Goal: Transaction & Acquisition: Purchase product/service

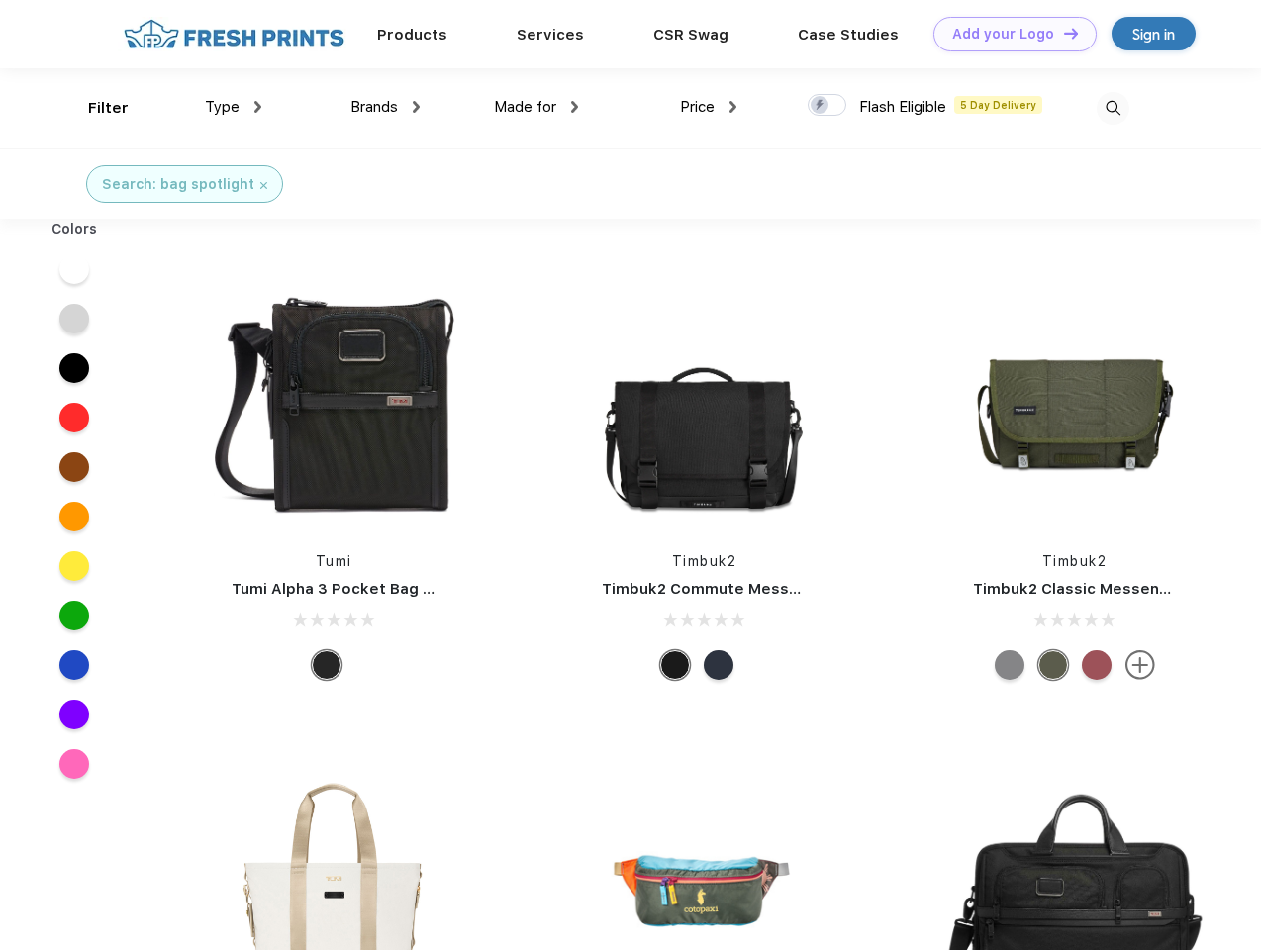
click at [1007, 34] on link "Add your Logo Design Tool" at bounding box center [1014, 34] width 163 height 35
click at [0, 0] on div "Design Tool" at bounding box center [0, 0] width 0 height 0
click at [1062, 33] on link "Add your Logo Design Tool" at bounding box center [1014, 34] width 163 height 35
click at [95, 108] on div "Filter" at bounding box center [108, 108] width 41 height 23
click at [234, 107] on span "Type" at bounding box center [222, 107] width 35 height 18
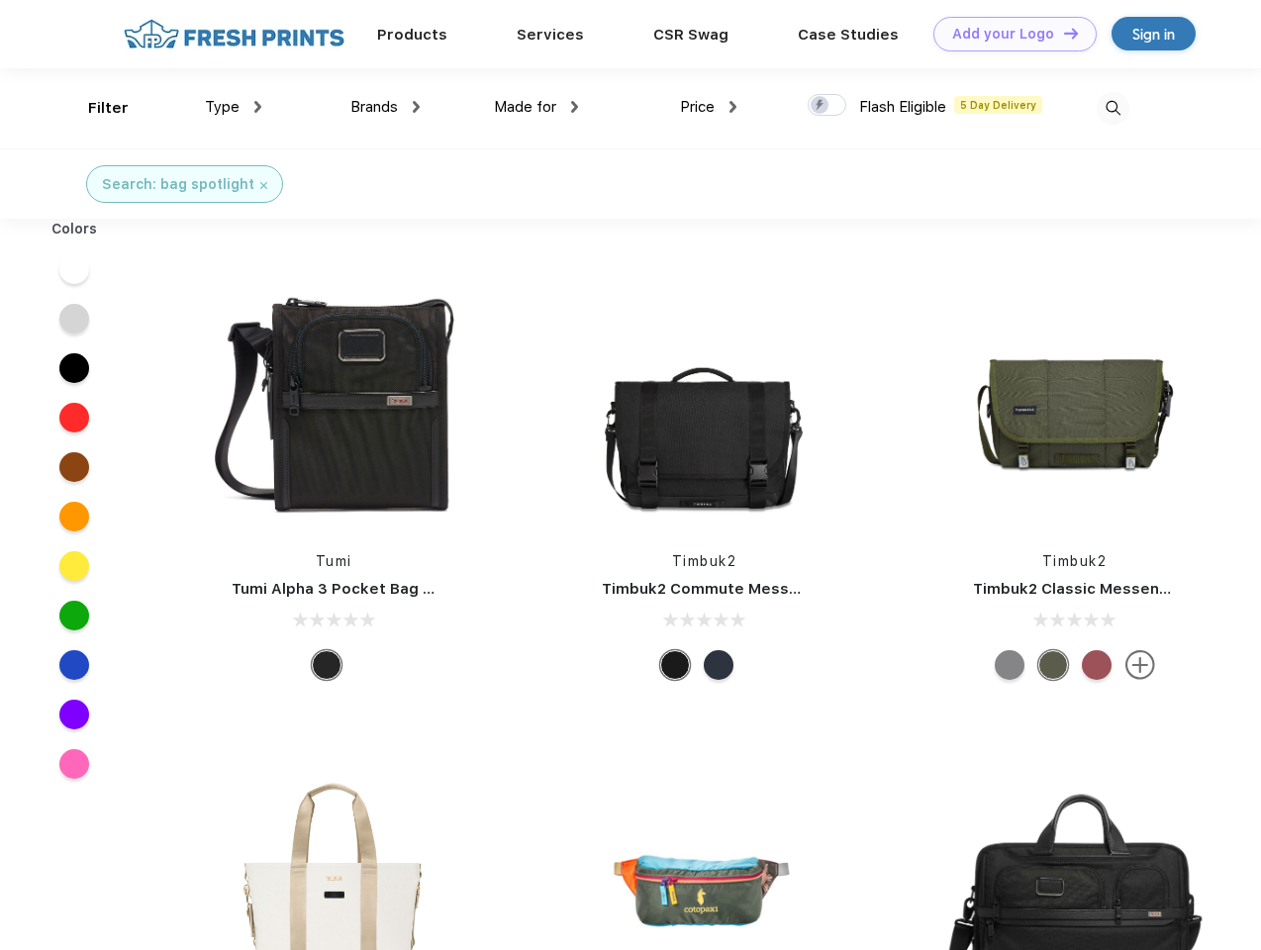
click at [385, 107] on span "Brands" at bounding box center [373, 107] width 47 height 18
click at [536, 107] on span "Made for" at bounding box center [525, 107] width 62 height 18
click at [708, 107] on span "Price" at bounding box center [697, 107] width 35 height 18
click at [827, 106] on div at bounding box center [826, 105] width 39 height 22
click at [820, 106] on input "checkbox" at bounding box center [813, 99] width 13 height 13
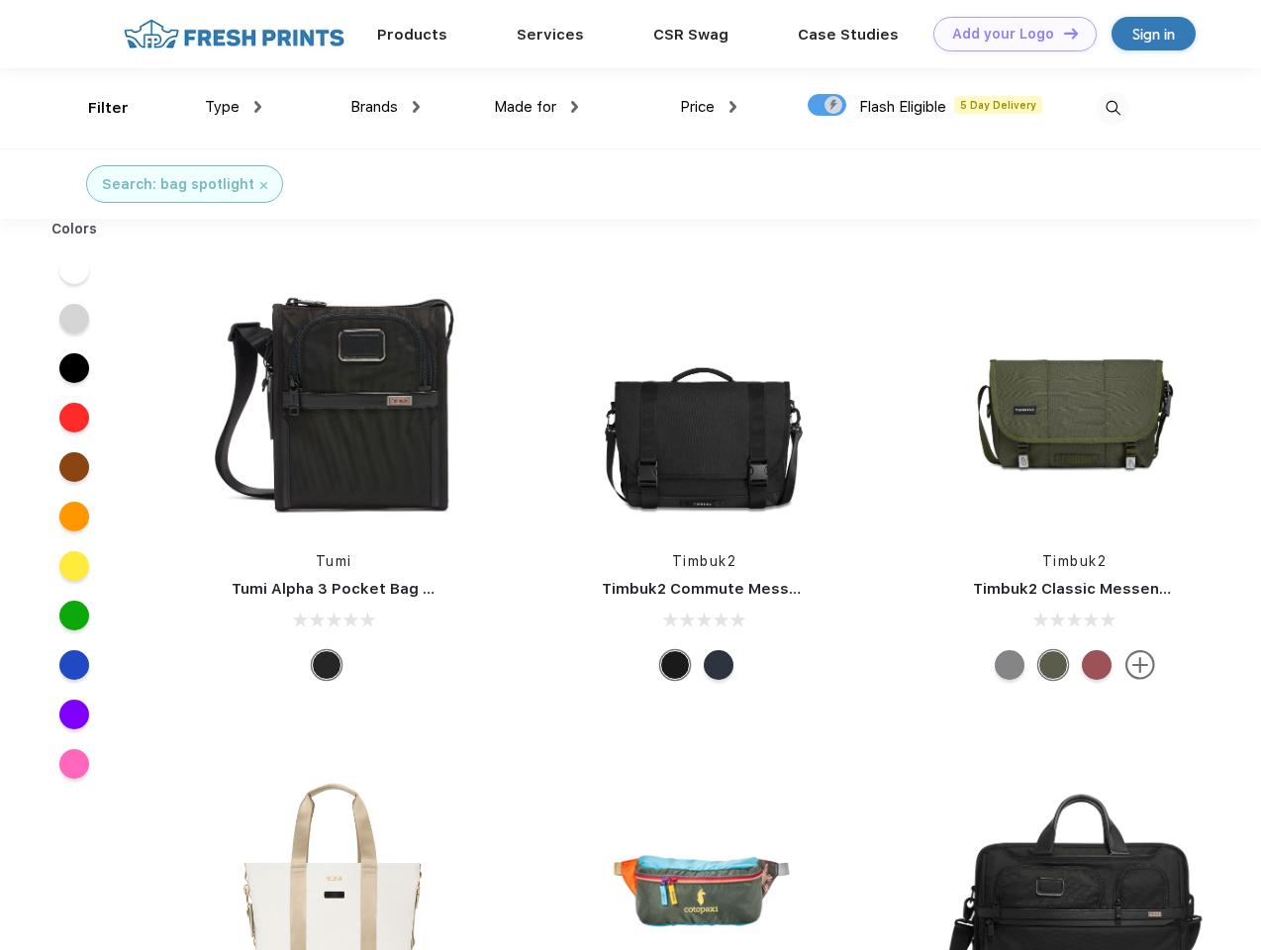
click at [1112, 108] on img at bounding box center [1112, 108] width 33 height 33
